Goal: Information Seeking & Learning: Learn about a topic

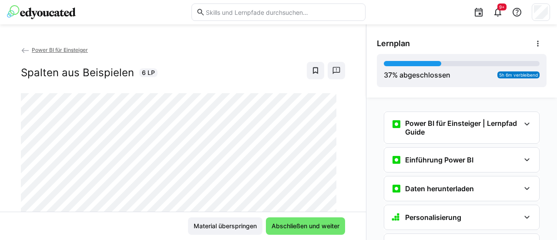
scroll to position [441, 0]
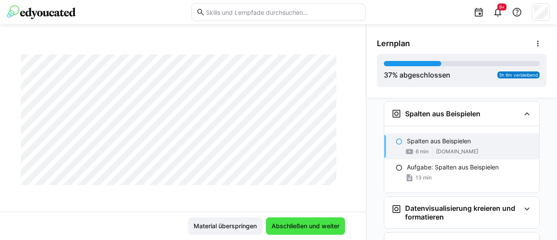
click at [301, 226] on span "Abschließen und weiter" at bounding box center [305, 226] width 71 height 9
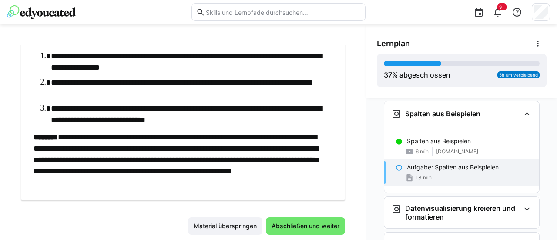
scroll to position [174, 0]
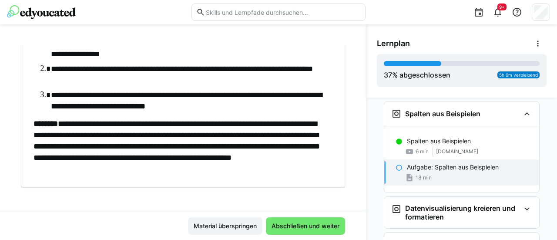
click at [164, 88] on ol "**********" at bounding box center [179, 74] width 291 height 75
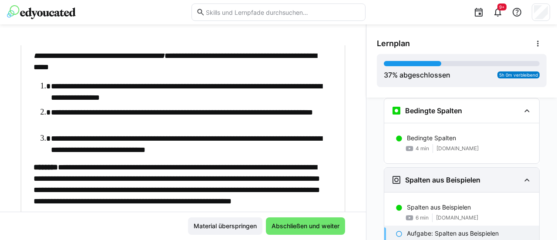
scroll to position [354, 0]
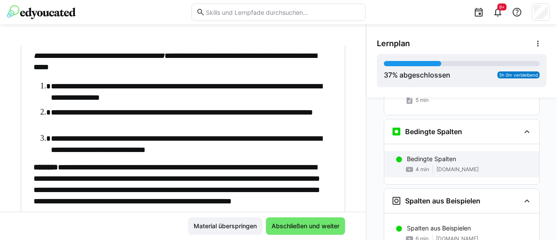
click at [442, 155] on p "Bedingte Spalten" at bounding box center [431, 159] width 49 height 9
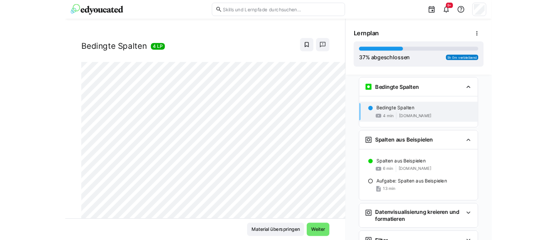
scroll to position [39, 0]
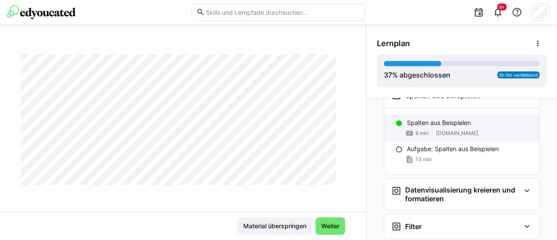
click at [437, 122] on p "Spalten aus Beispielen" at bounding box center [439, 122] width 64 height 9
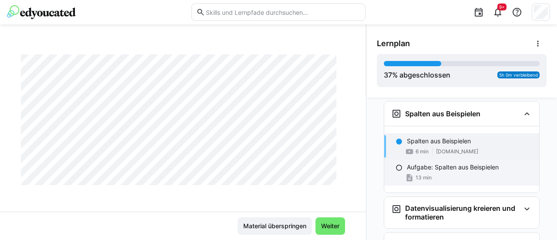
click at [480, 173] on div "13 min" at bounding box center [469, 177] width 125 height 9
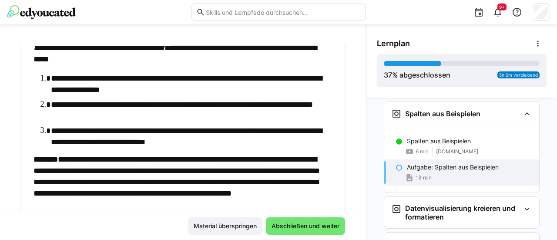
scroll to position [131, 0]
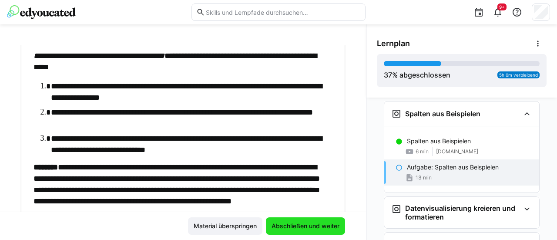
click at [286, 225] on span "Abschließen und weiter" at bounding box center [305, 226] width 71 height 9
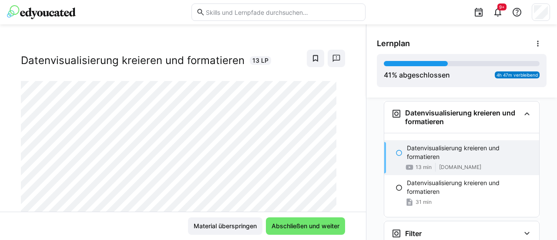
scroll to position [39, 0]
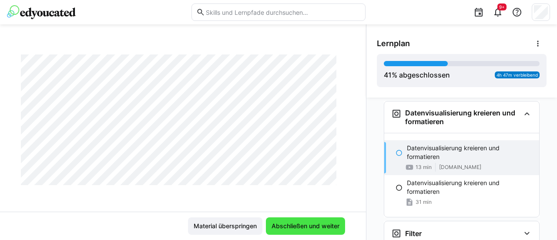
click at [312, 230] on span "Abschließen und weiter" at bounding box center [305, 226] width 71 height 9
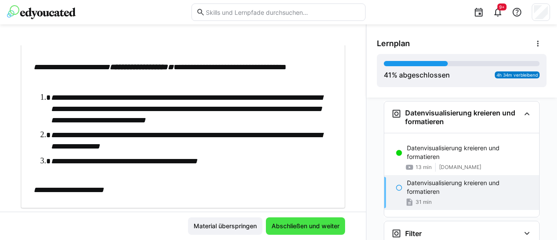
click at [307, 225] on span "Abschließen und weiter" at bounding box center [305, 226] width 71 height 9
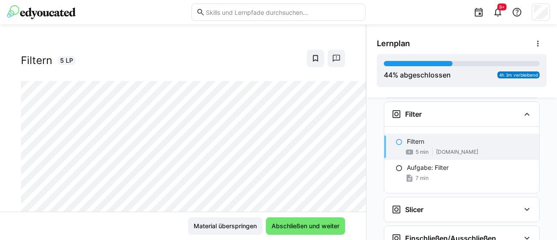
scroll to position [39, 0]
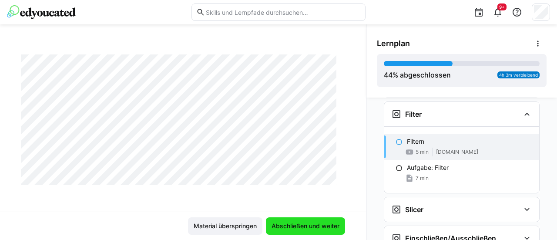
click at [312, 228] on span "Abschließen und weiter" at bounding box center [305, 226] width 71 height 9
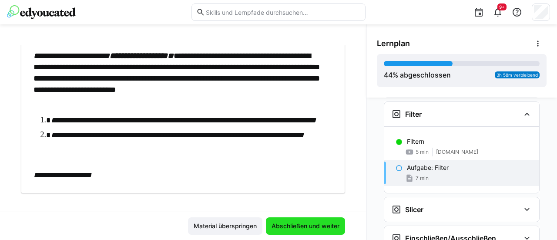
click at [297, 228] on span "Abschließen und weiter" at bounding box center [305, 226] width 71 height 9
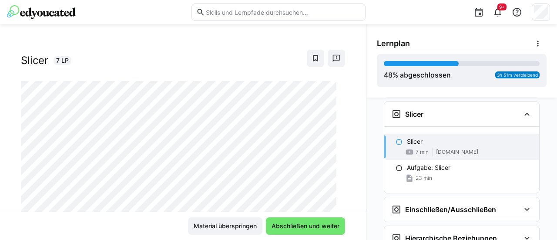
scroll to position [39, 0]
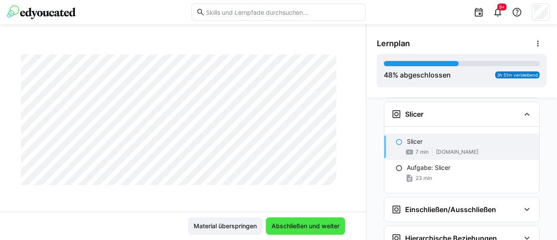
click at [308, 228] on span "Abschließen und weiter" at bounding box center [305, 226] width 71 height 9
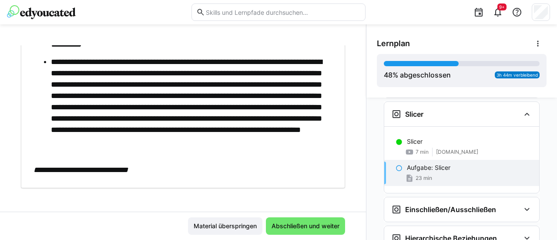
scroll to position [231, 0]
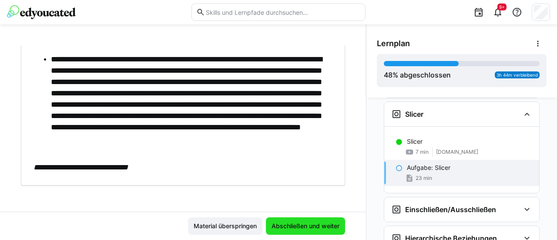
click at [311, 229] on span "Abschließen und weiter" at bounding box center [305, 226] width 71 height 9
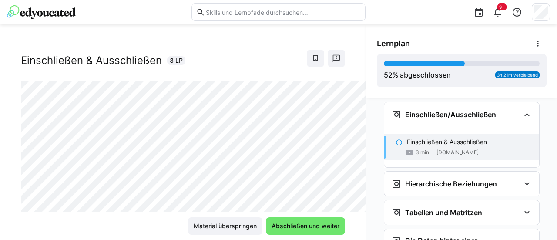
scroll to position [39, 0]
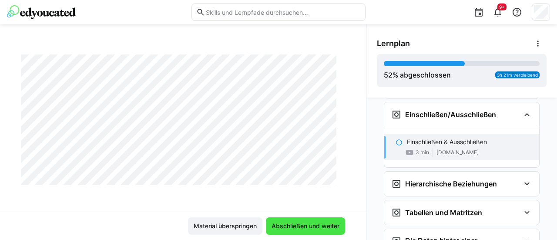
click at [304, 226] on span "Abschließen und weiter" at bounding box center [305, 226] width 71 height 9
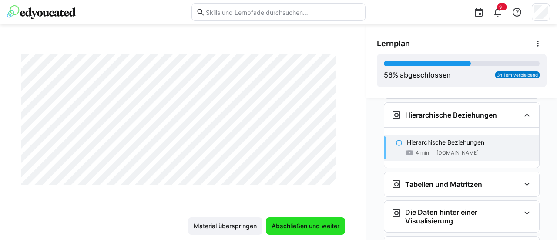
click at [335, 231] on span "Abschließen und weiter" at bounding box center [305, 225] width 79 height 17
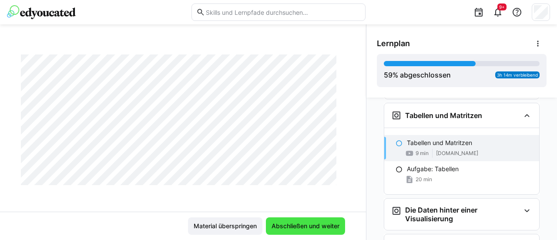
click at [289, 224] on span "Abschließen und weiter" at bounding box center [305, 226] width 71 height 9
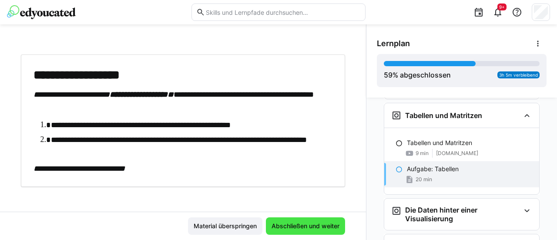
scroll to position [40, 0]
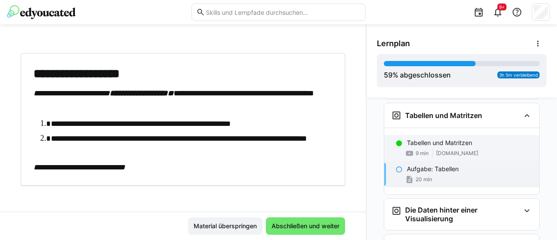
click at [427, 149] on div "9 min [DOMAIN_NAME]" at bounding box center [469, 153] width 125 height 9
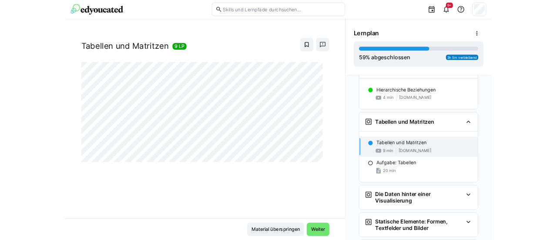
scroll to position [39, 0]
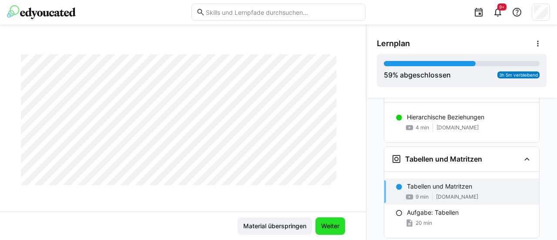
click at [333, 224] on span "Weiter" at bounding box center [330, 226] width 21 height 9
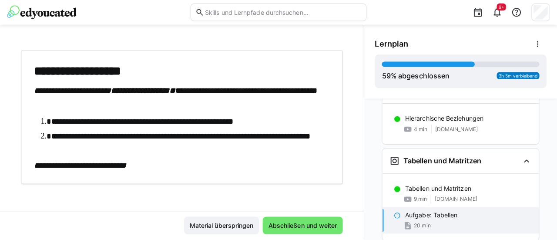
scroll to position [40, 0]
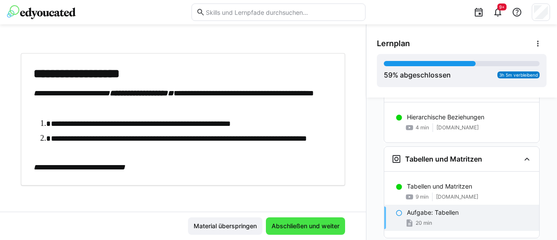
click at [287, 229] on span "Abschließen und weiter" at bounding box center [305, 226] width 71 height 9
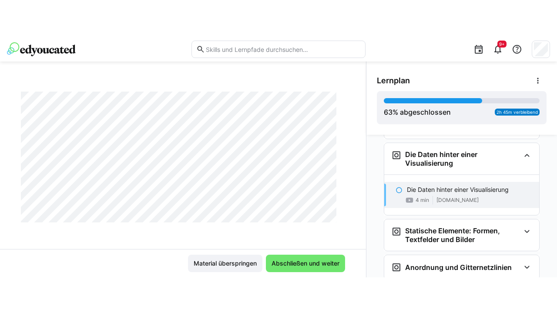
scroll to position [1079, 0]
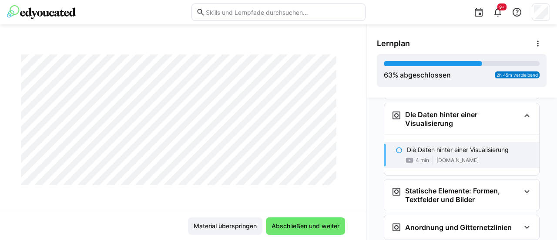
click at [159, 202] on div "Power BI für Einsteiger Die Daten hinter einer Visualisierung 4 LP" at bounding box center [183, 128] width 366 height 166
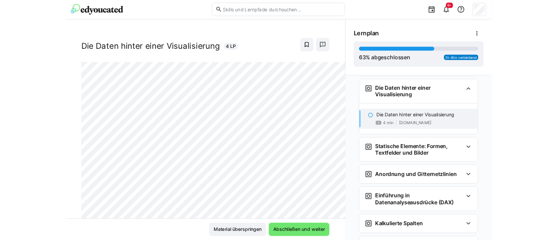
scroll to position [39, 0]
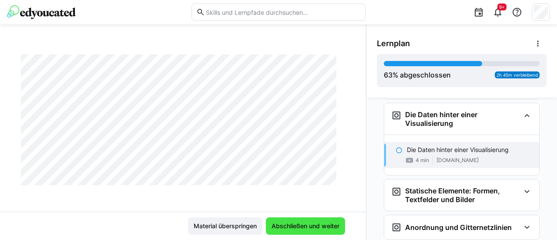
click at [315, 225] on span "Abschließen und weiter" at bounding box center [305, 226] width 71 height 9
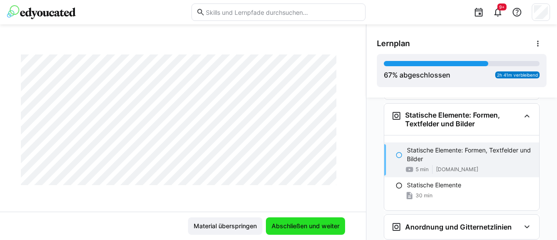
click at [288, 228] on span "Abschließen und weiter" at bounding box center [305, 226] width 71 height 9
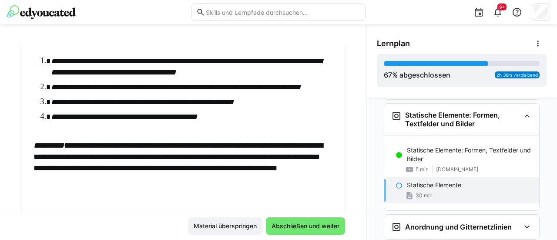
scroll to position [246, 0]
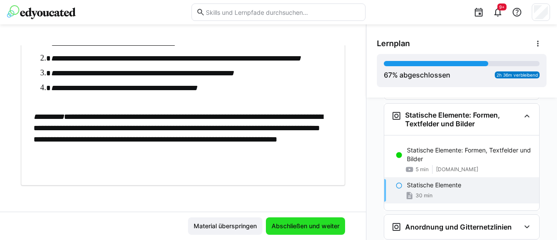
click at [290, 222] on span "Abschließen und weiter" at bounding box center [305, 226] width 71 height 9
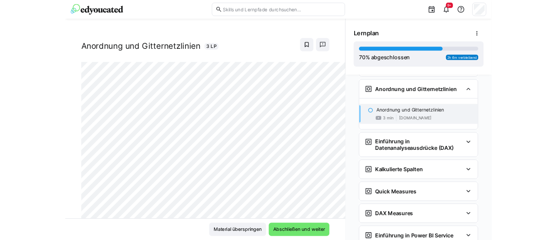
scroll to position [39, 0]
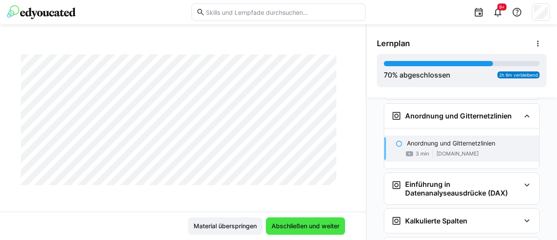
click at [286, 219] on span "Abschließen und weiter" at bounding box center [305, 225] width 79 height 17
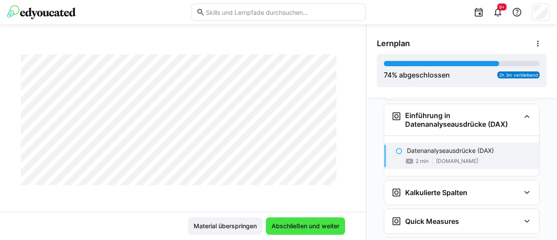
click at [281, 224] on span "Abschließen und weiter" at bounding box center [305, 226] width 71 height 9
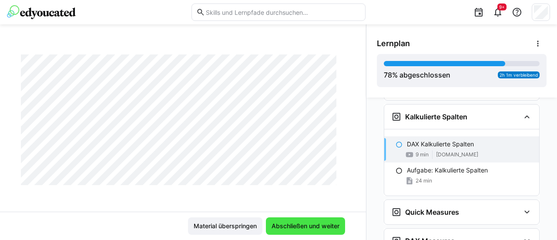
click at [318, 223] on span "Abschließen und weiter" at bounding box center [305, 226] width 71 height 9
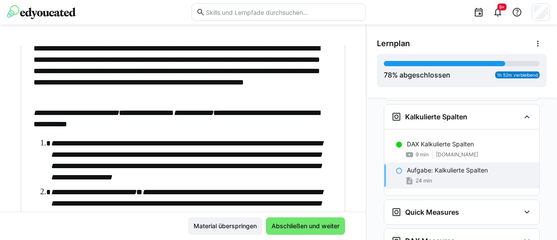
scroll to position [87, 0]
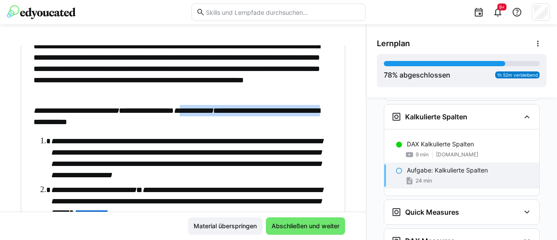
drag, startPoint x: 112, startPoint y: 117, endPoint x: 216, endPoint y: 114, distance: 104.1
click at [216, 114] on p "**********" at bounding box center [179, 116] width 291 height 23
click at [216, 115] on p "**********" at bounding box center [179, 116] width 291 height 23
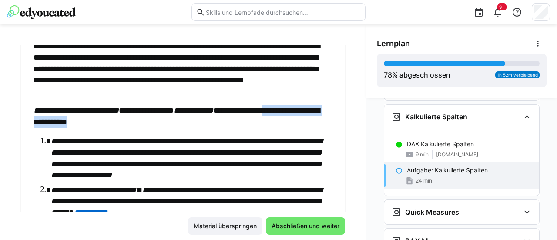
drag, startPoint x: 39, startPoint y: 122, endPoint x: 181, endPoint y: 122, distance: 142.0
click at [181, 122] on p "**********" at bounding box center [179, 116] width 291 height 23
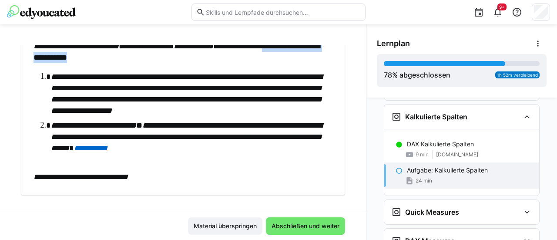
scroll to position [161, 0]
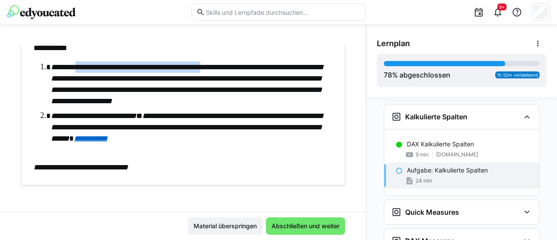
drag, startPoint x: 118, startPoint y: 67, endPoint x: 228, endPoint y: 60, distance: 109.6
click at [228, 60] on div "**********" at bounding box center [179, 59] width 291 height 228
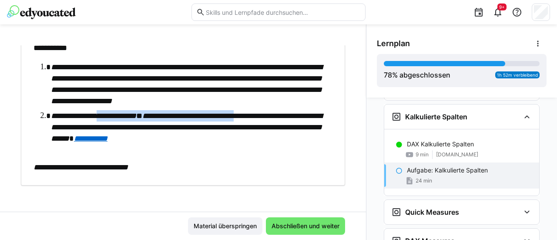
drag, startPoint x: 114, startPoint y: 127, endPoint x: 271, endPoint y: 128, distance: 156.8
click at [271, 128] on li "**********" at bounding box center [187, 127] width 273 height 34
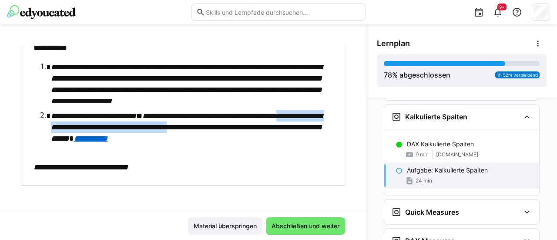
drag, startPoint x: 67, startPoint y: 138, endPoint x: 261, endPoint y: 136, distance: 194.2
click at [261, 136] on em "**********" at bounding box center [186, 127] width 271 height 30
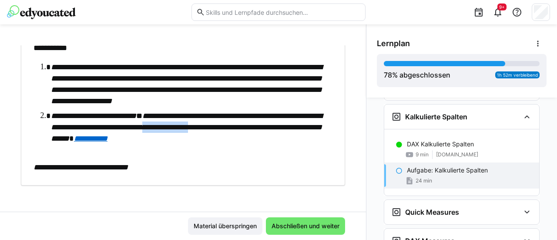
drag, startPoint x: 236, startPoint y: 138, endPoint x: 285, endPoint y: 136, distance: 48.8
click at [285, 136] on em "**********" at bounding box center [186, 127] width 271 height 30
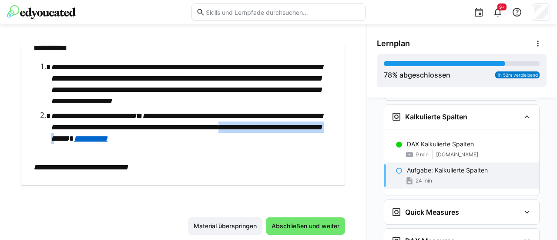
drag, startPoint x: 48, startPoint y: 149, endPoint x: 191, endPoint y: 152, distance: 142.4
click at [191, 152] on ol "**********" at bounding box center [179, 108] width 291 height 94
